Goal: Find specific page/section: Locate a particular part of the current website

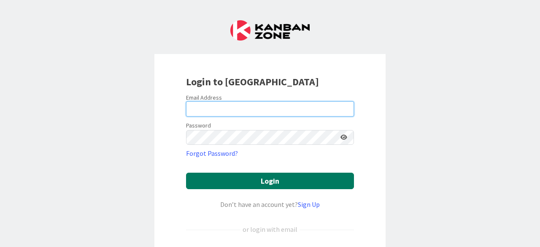
type input "[PERSON_NAME][EMAIL_ADDRESS][DOMAIN_NAME]"
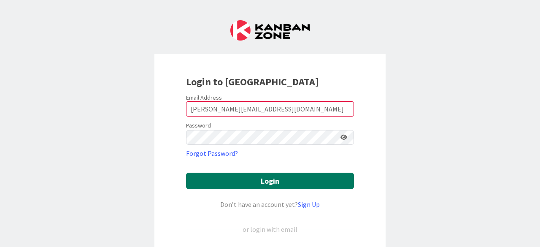
click at [237, 184] on button "Login" at bounding box center [270, 181] width 168 height 16
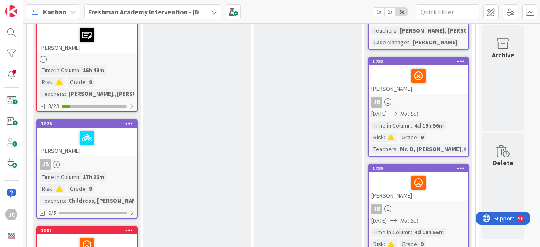
scroll to position [251, 0]
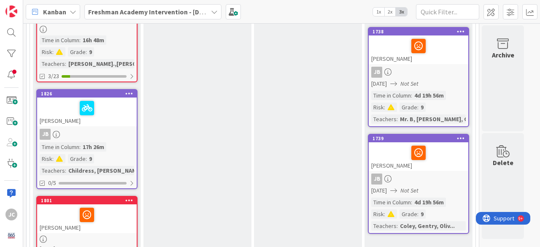
click at [106, 151] on div "17h 26m" at bounding box center [94, 146] width 26 height 9
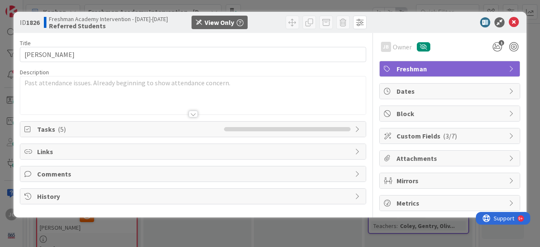
click at [240, 79] on p "Past attendance issues. Already beginning to show attendance concern." at bounding box center [192, 83] width 337 height 10
click at [210, 98] on div at bounding box center [193, 104] width 346 height 22
click at [206, 23] on div "View Only" at bounding box center [220, 22] width 30 height 10
click at [225, 22] on div "View Only" at bounding box center [220, 22] width 30 height 10
